Goal: Find specific page/section: Find specific page/section

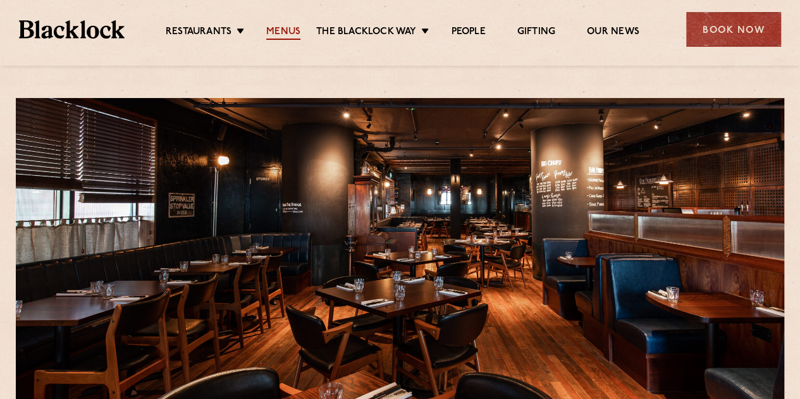
click at [287, 34] on link "Menus" at bounding box center [283, 33] width 34 height 14
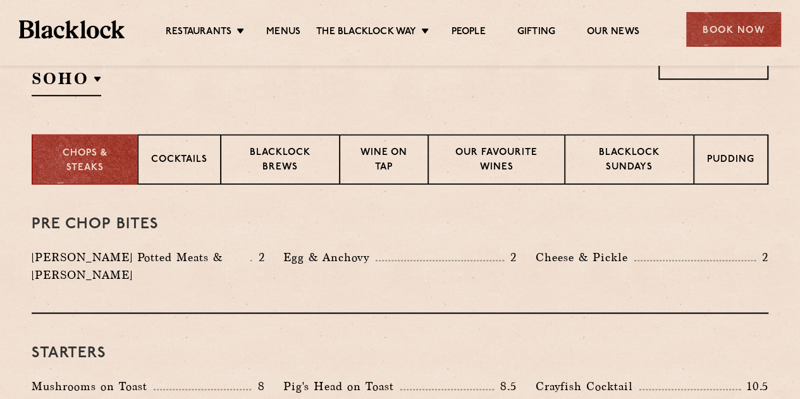
scroll to position [322, 0]
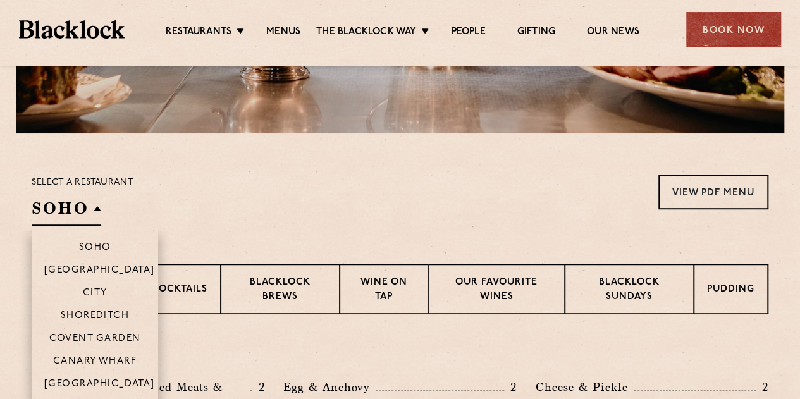
click at [72, 211] on h2 "SOHO" at bounding box center [67, 211] width 70 height 28
click at [116, 369] on li "Canary Wharf" at bounding box center [95, 360] width 127 height 23
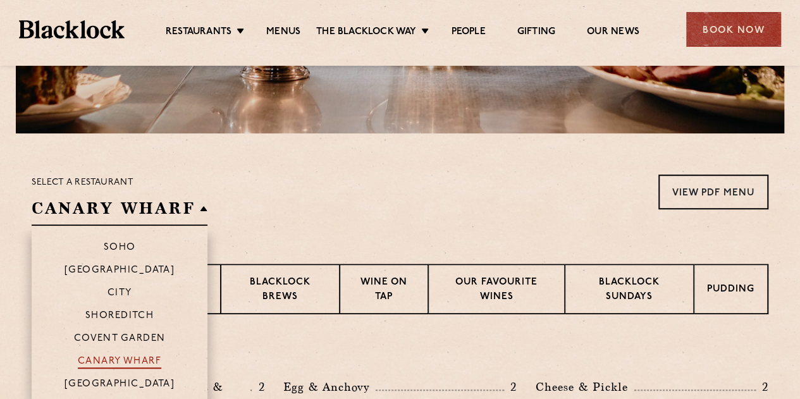
click at [116, 358] on p "Canary Wharf" at bounding box center [119, 362] width 83 height 13
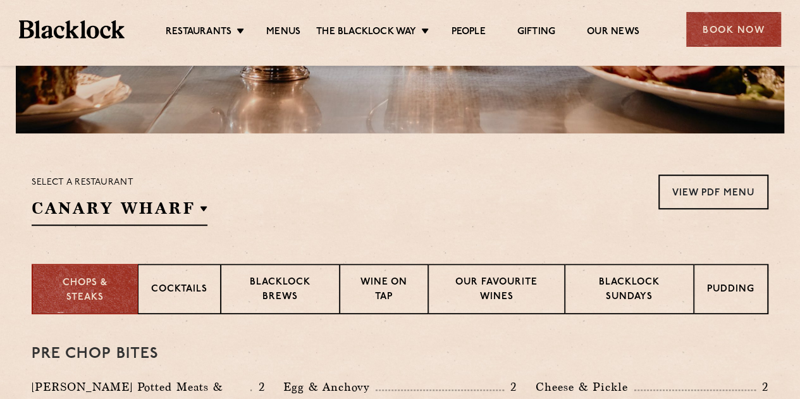
click at [329, 174] on section "Select a restaurant [GEOGRAPHIC_DATA] Soho [GEOGRAPHIC_DATA] [GEOGRAPHIC_DATA] …" at bounding box center [400, 198] width 800 height 130
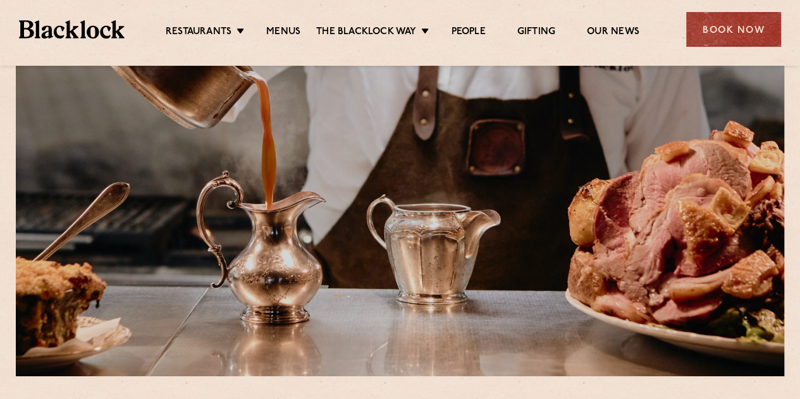
scroll to position [0, 0]
